Goal: Check status: Check status

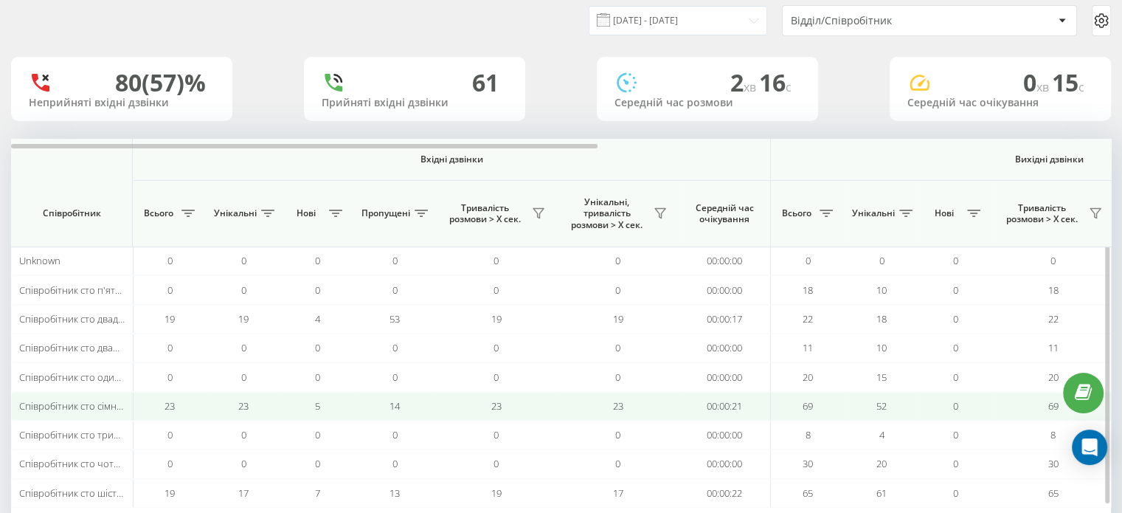
scroll to position [41, 0]
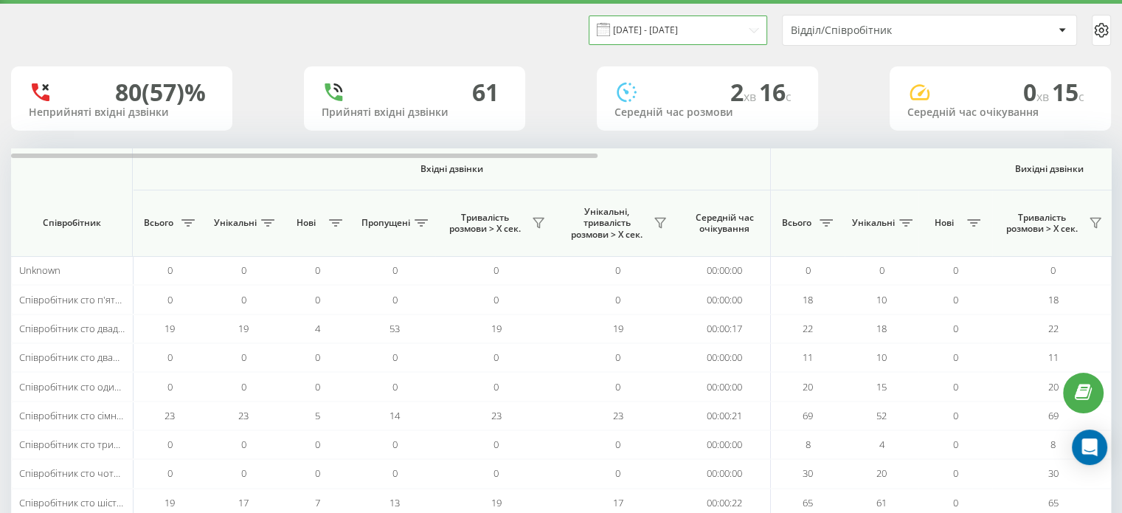
click at [740, 28] on input "[DATE] - [DATE]" at bounding box center [678, 29] width 179 height 29
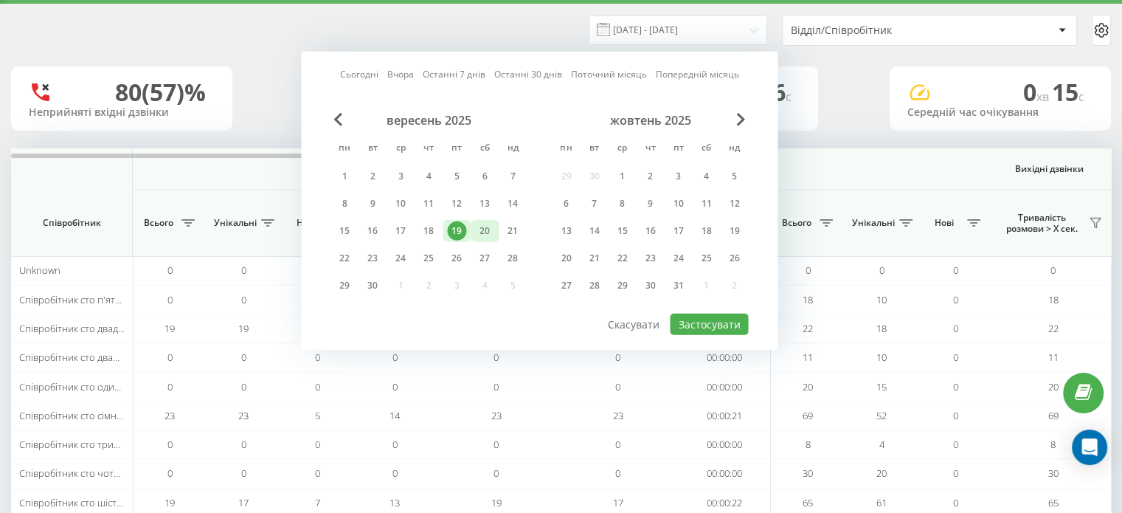
click at [479, 228] on div "20" at bounding box center [484, 230] width 19 height 19
click at [705, 324] on button "Застосувати" at bounding box center [709, 324] width 78 height 21
type input "[DATE] - [DATE]"
